Goal: Transaction & Acquisition: Purchase product/service

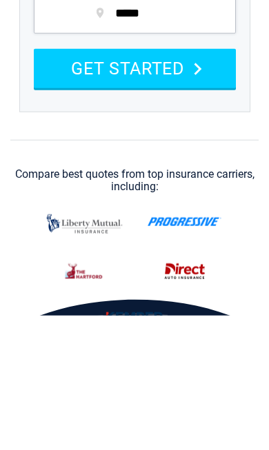
type input "*****"
click at [117, 199] on button "GET STARTED" at bounding box center [135, 202] width 202 height 39
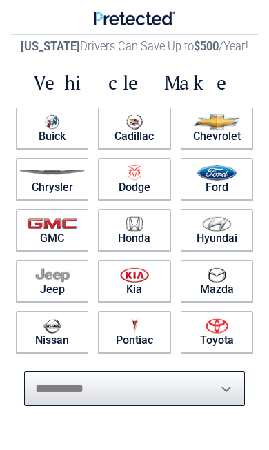
click at [44, 391] on select "**********" at bounding box center [134, 388] width 221 height 34
select select "*******"
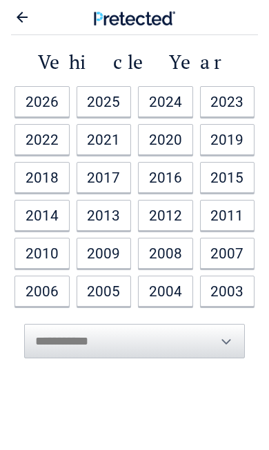
click at [103, 145] on link "2021" at bounding box center [103, 139] width 55 height 31
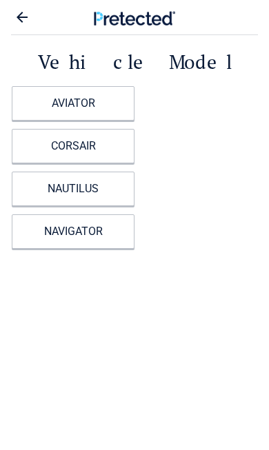
click at [44, 156] on link "CORSAIR" at bounding box center [73, 146] width 123 height 34
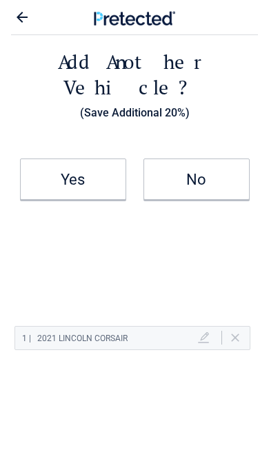
click at [79, 169] on link "Yes" at bounding box center [73, 178] width 106 height 41
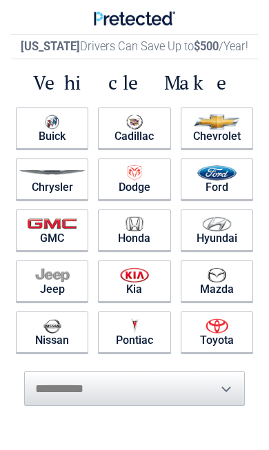
click at [217, 139] on link "Chevrolet" at bounding box center [217, 128] width 72 height 41
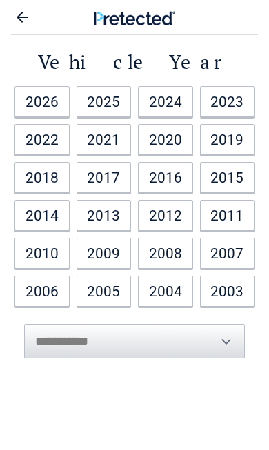
click at [163, 249] on link "2008" at bounding box center [165, 253] width 55 height 31
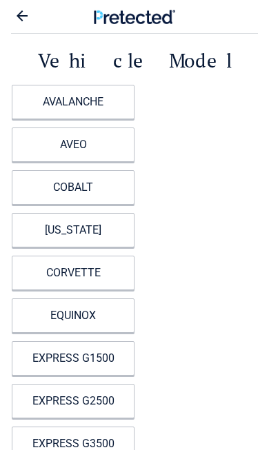
scroll to position [1, 0]
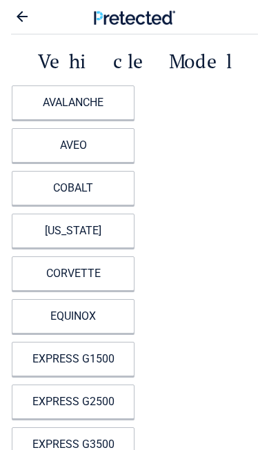
click at [235, 379] on div "AVALANCHE AVEO COBALT COLORADO CORVETTE EQUINOX EXPRESS G1500 EXPRESS G2500 EXP…" at bounding box center [135, 444] width 254 height 726
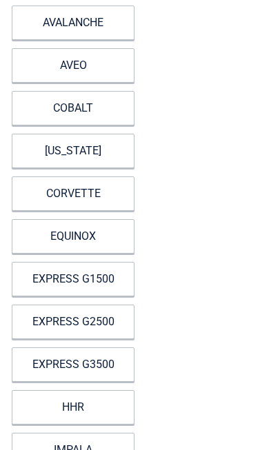
scroll to position [81, 0]
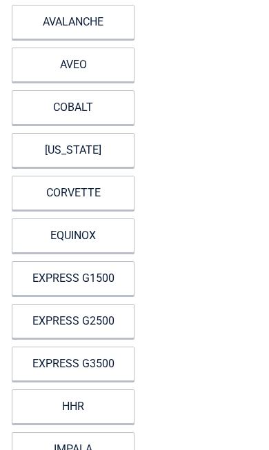
click at [61, 150] on link "COLORADO" at bounding box center [73, 150] width 123 height 34
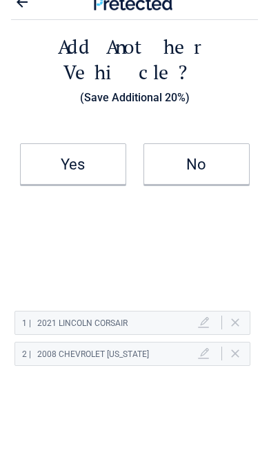
scroll to position [0, 0]
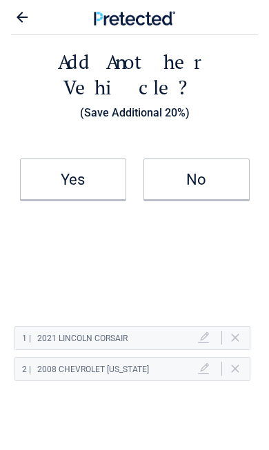
click at [227, 150] on li "No" at bounding box center [195, 179] width 123 height 59
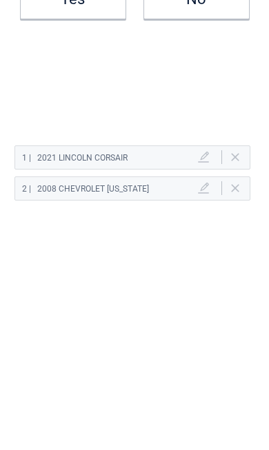
scroll to position [181, 0]
click at [212, 145] on div "1 | 2021 LINCOLN CORSAIR Delete 2 | 2008 Chevrolet COLORADO Delete" at bounding box center [134, 179] width 247 height 110
click at [95, 176] on div "2 | 2008 Chevrolet COLORADO Delete" at bounding box center [132, 188] width 236 height 24
click at [195, 180] on h2 "2 | 2008 Chevrolet COLORADO" at bounding box center [110, 188] width 176 height 17
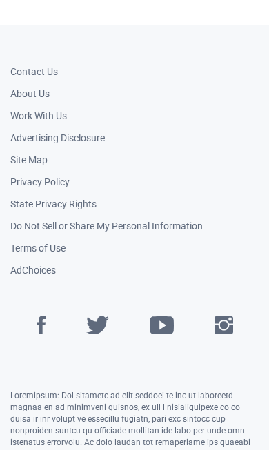
scroll to position [686, 0]
click at [38, 66] on link "Contact Us" at bounding box center [34, 71] width 48 height 11
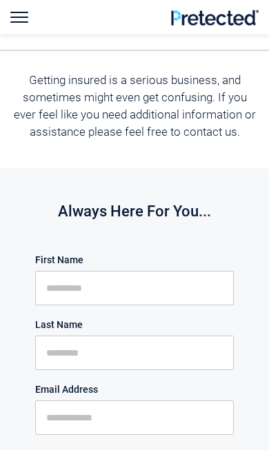
click at [52, 285] on input "First Name" at bounding box center [134, 288] width 198 height 34
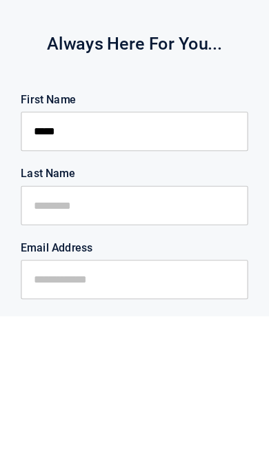
type input "*****"
click at [47, 336] on input "Last Name" at bounding box center [134, 353] width 198 height 34
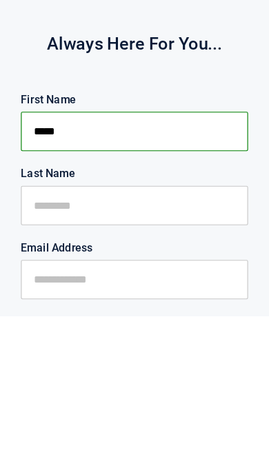
scroll to position [195, 0]
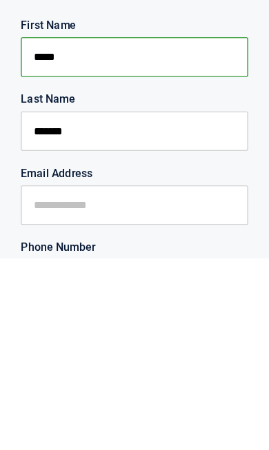
type input "*******"
click at [35, 387] on input "Email Address" at bounding box center [134, 404] width 198 height 34
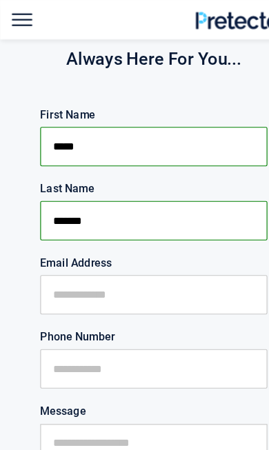
scroll to position [340, 0]
